Goal: Information Seeking & Learning: Learn about a topic

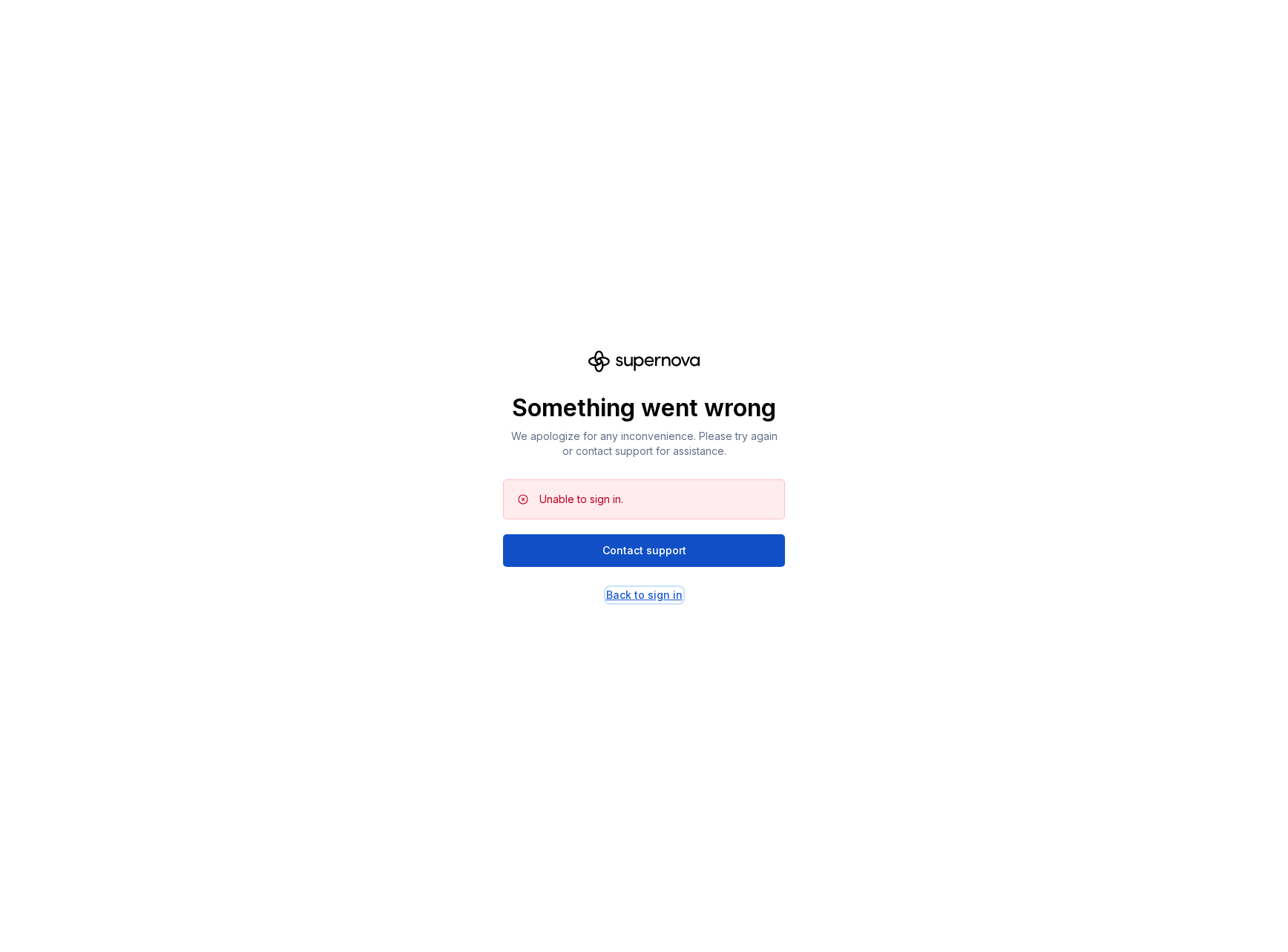
click at [632, 601] on div "Back to sign in" at bounding box center [644, 595] width 76 height 15
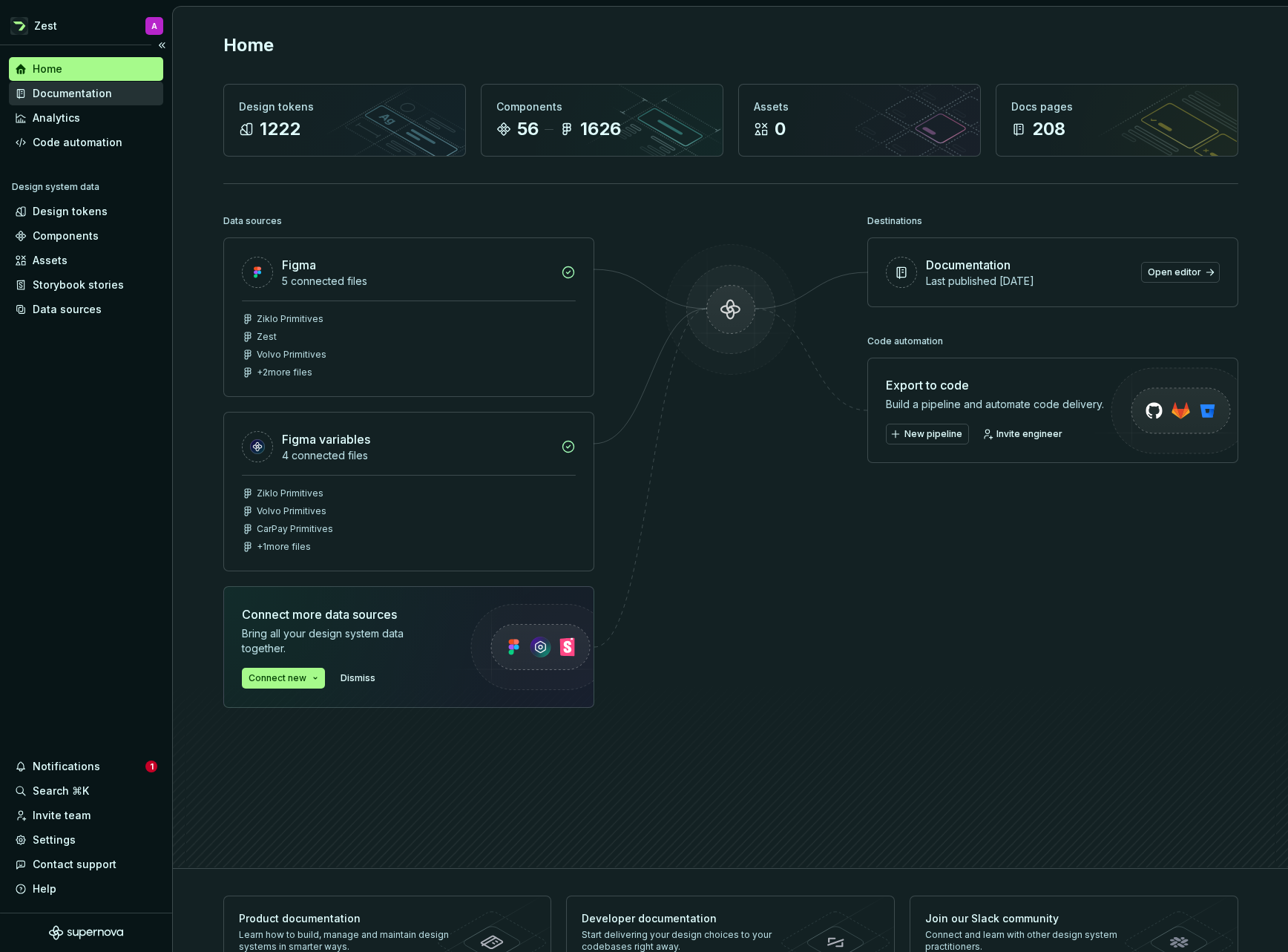
click at [85, 91] on div "Documentation" at bounding box center [72, 94] width 80 height 15
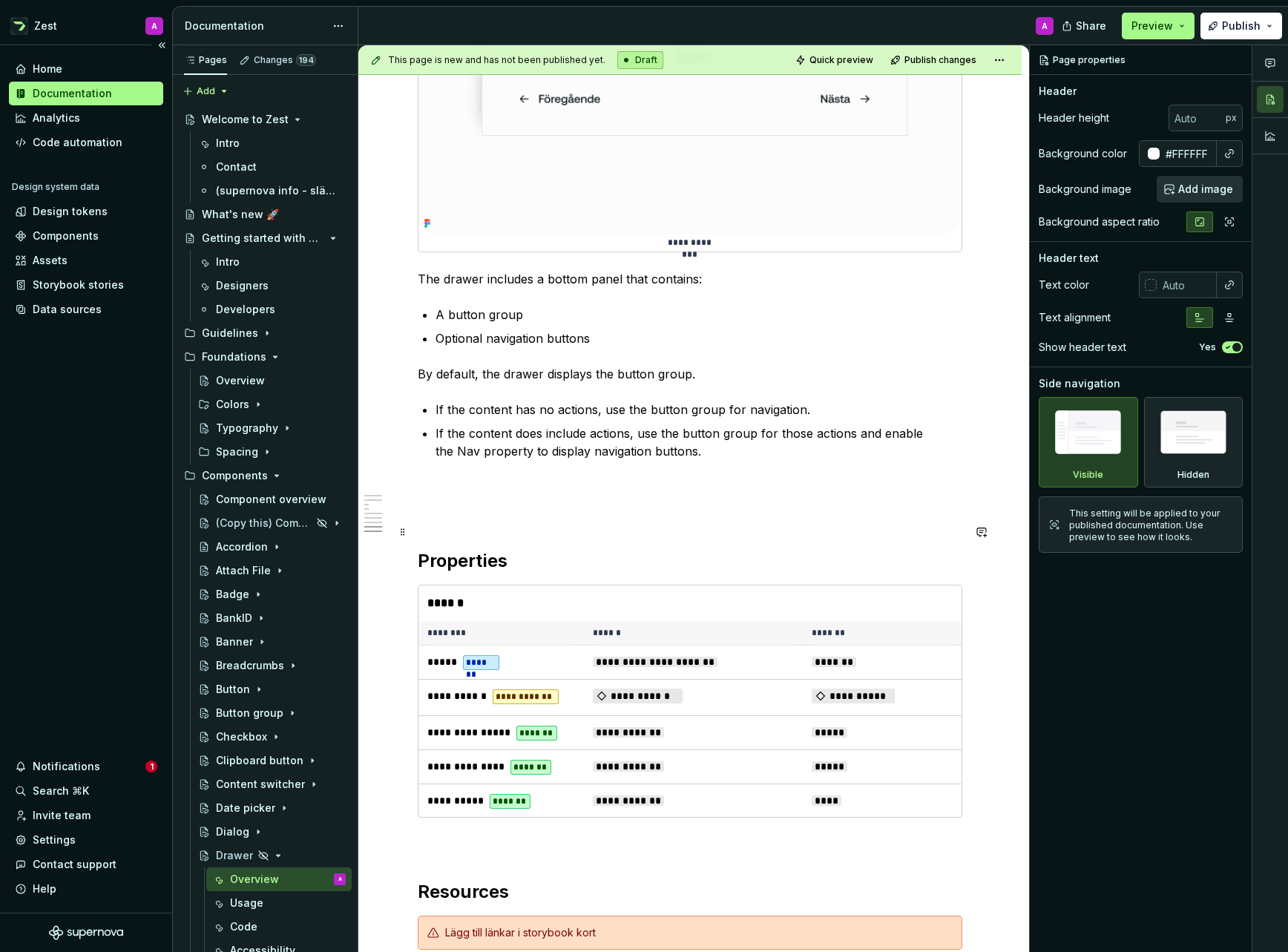
scroll to position [3603, 0]
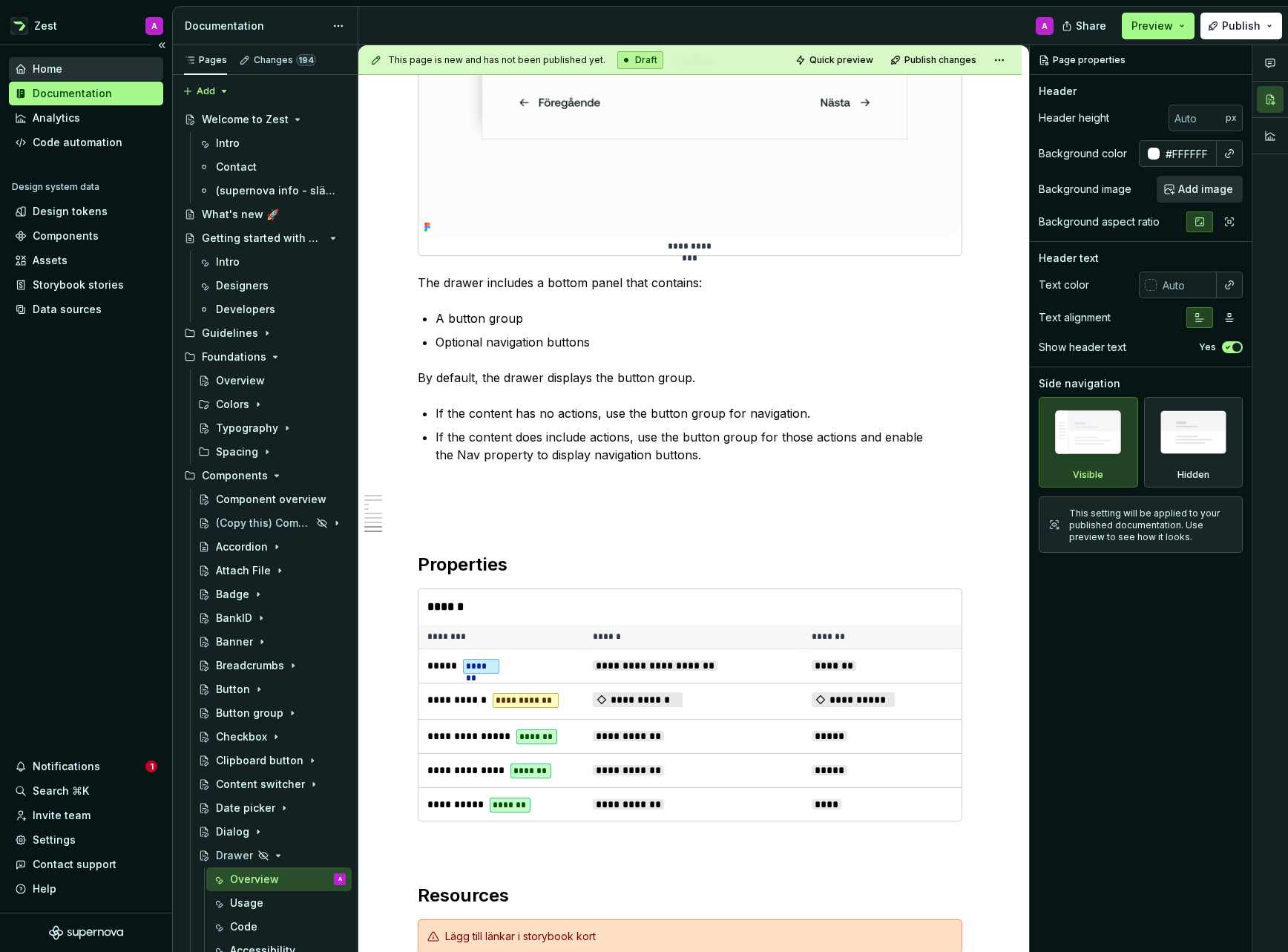
type textarea "*"
